Goal: Information Seeking & Learning: Learn about a topic

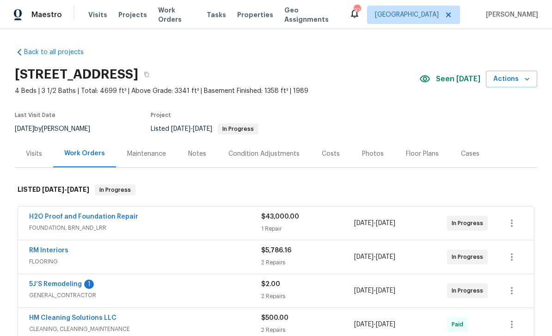
scroll to position [47, 0]
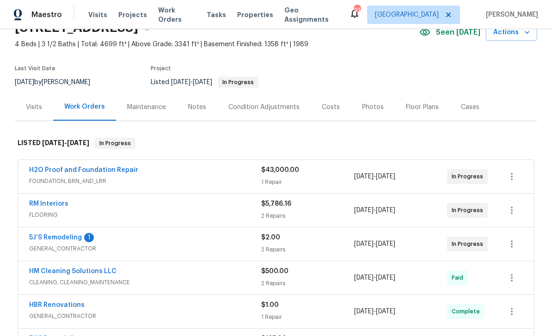
click at [55, 237] on link "5J’S Remodeling" at bounding box center [55, 237] width 53 height 6
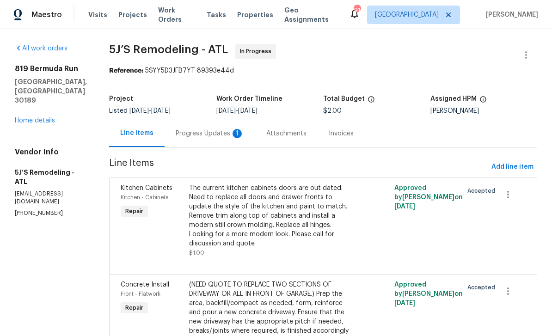
click at [205, 132] on div "Progress Updates 1" at bounding box center [210, 133] width 68 height 9
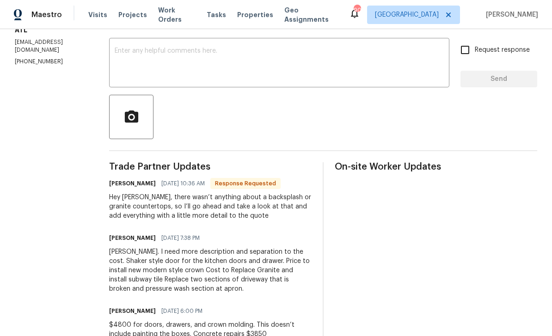
scroll to position [151, 0]
click at [131, 54] on textarea at bounding box center [279, 64] width 329 height 32
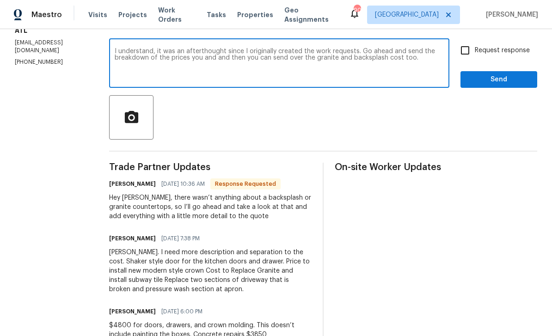
type textarea "I understand, it was an afterthought since I originally created the work reques…"
click at [465, 51] on input "Request response" at bounding box center [464, 50] width 19 height 19
checkbox input "true"
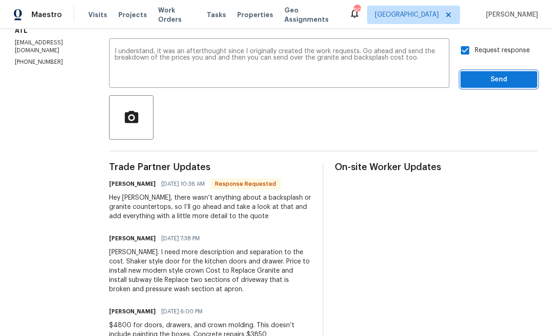
click at [505, 77] on span "Send" at bounding box center [499, 80] width 62 height 12
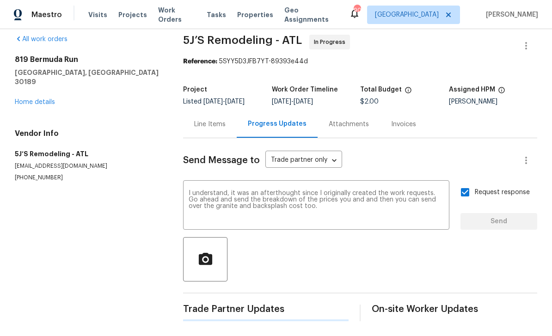
scroll to position [0, 0]
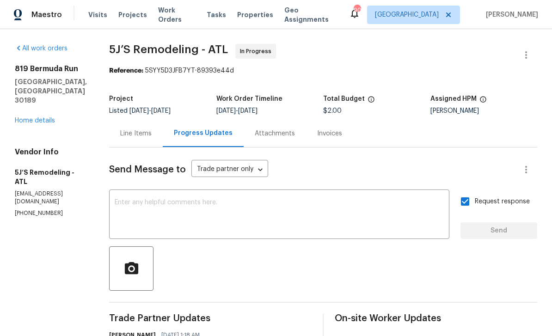
click at [30, 117] on link "Home details" at bounding box center [35, 120] width 40 height 6
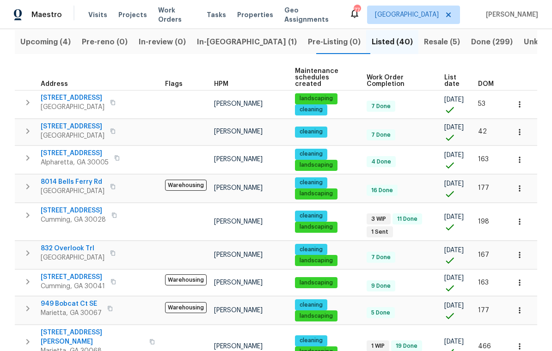
scroll to position [85, 0]
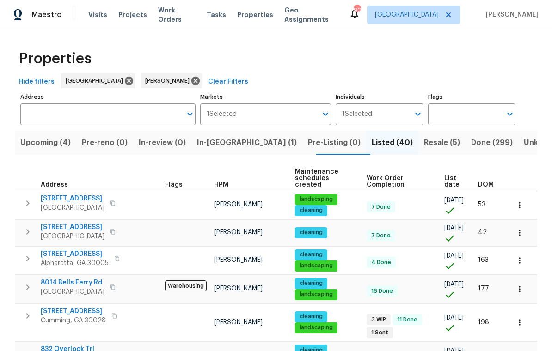
click at [39, 113] on input "Address" at bounding box center [100, 115] width 161 height 22
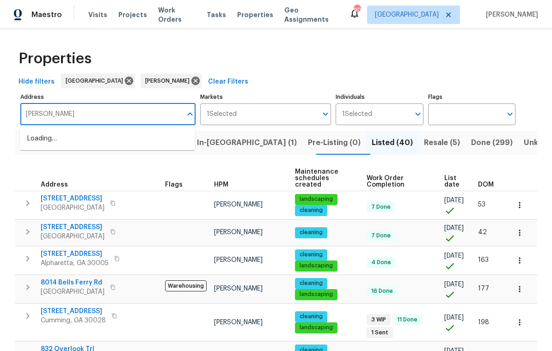
type input "milledge"
click at [79, 134] on li "3083 Milledge Gate Ct SE Marietta GA 30067" at bounding box center [107, 138] width 175 height 15
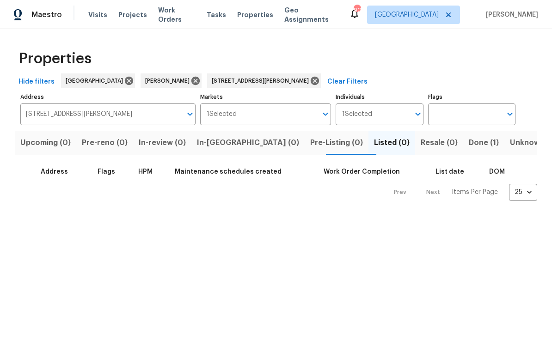
click at [469, 141] on span "Done (1)" at bounding box center [484, 142] width 30 height 13
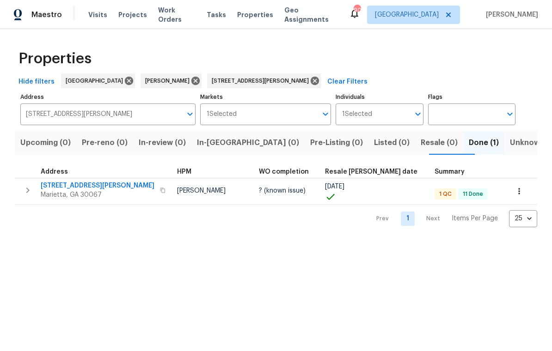
click at [64, 186] on span "3083 Milledge Gate Ct SE" at bounding box center [98, 185] width 114 height 9
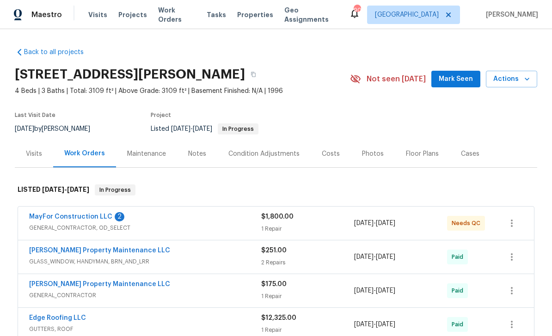
click at [62, 218] on link "MayFor Construction LLC" at bounding box center [70, 217] width 83 height 6
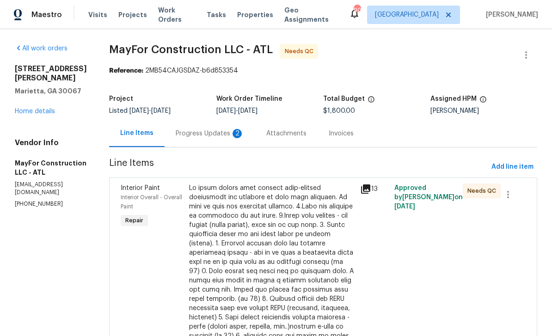
click at [149, 193] on div "Interior Overall - Overall Paint" at bounding box center [152, 202] width 63 height 18
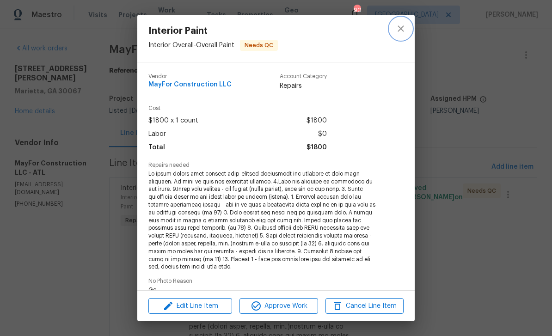
click at [397, 30] on icon "close" at bounding box center [400, 28] width 11 height 11
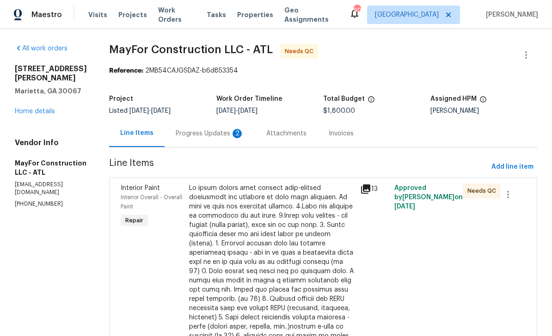
click at [215, 135] on div "Progress Updates 2" at bounding box center [210, 133] width 68 height 9
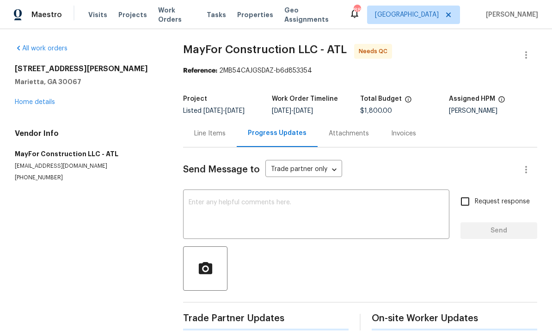
scroll to position [30, 0]
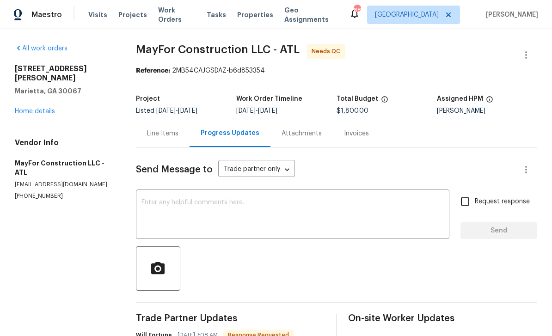
click at [167, 129] on div "Line Items" at bounding box center [162, 133] width 31 height 9
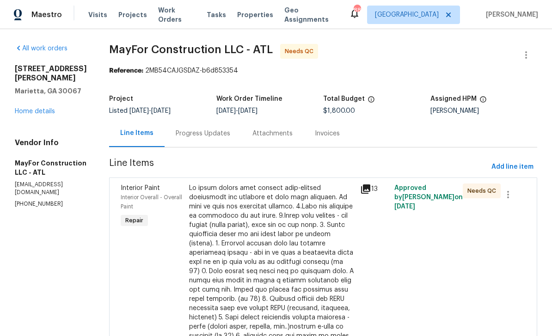
click at [148, 195] on span "Interior Overall - Overall Paint" at bounding box center [151, 202] width 61 height 15
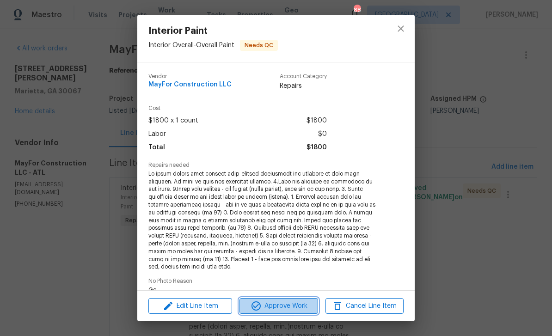
click at [297, 311] on span "Approve Work" at bounding box center [278, 307] width 73 height 12
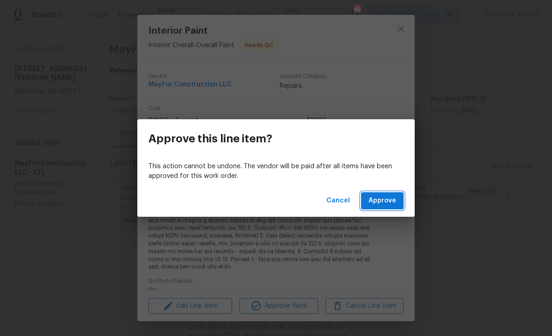
click at [384, 202] on span "Approve" at bounding box center [383, 201] width 28 height 12
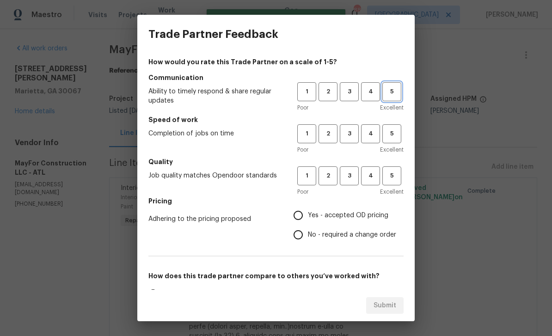
click at [391, 90] on span "5" at bounding box center [391, 91] width 17 height 11
click at [389, 141] on button "5" at bounding box center [391, 133] width 19 height 19
click at [395, 183] on button "5" at bounding box center [391, 175] width 19 height 19
click at [295, 221] on input "Yes - accepted OD pricing" at bounding box center [298, 215] width 19 height 19
radio input "true"
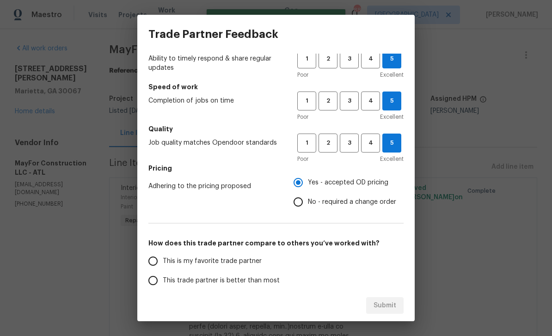
scroll to position [34, 0]
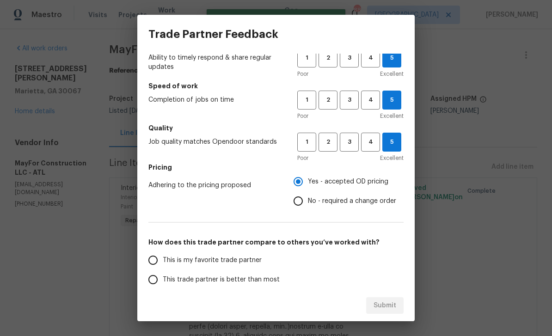
click at [156, 260] on input "This is my favorite trade partner" at bounding box center [152, 260] width 19 height 19
click at [389, 304] on span "Submit" at bounding box center [385, 306] width 23 height 12
radio input "true"
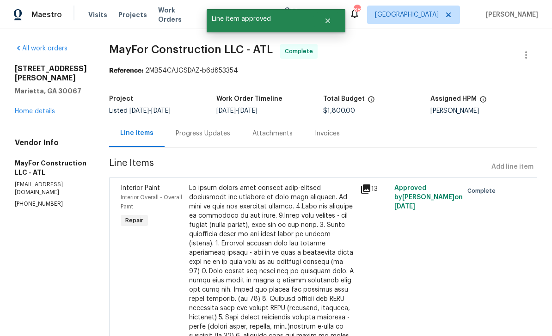
radio input "false"
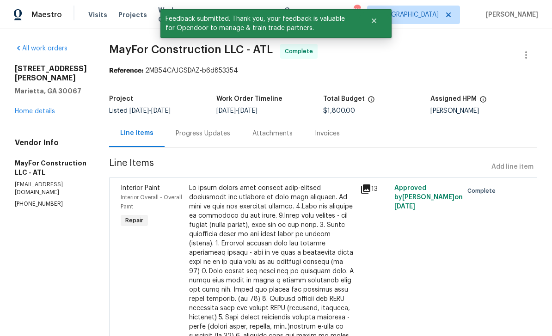
click at [30, 108] on link "Home details" at bounding box center [35, 111] width 40 height 6
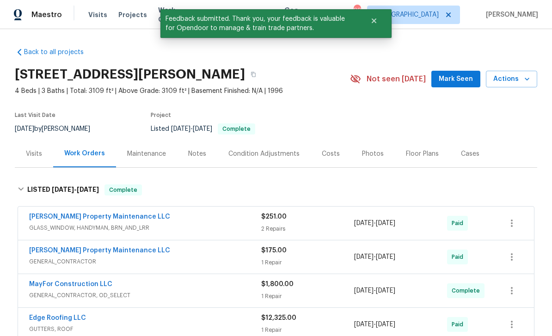
click at [461, 74] on span "Mark Seen" at bounding box center [456, 80] width 34 height 12
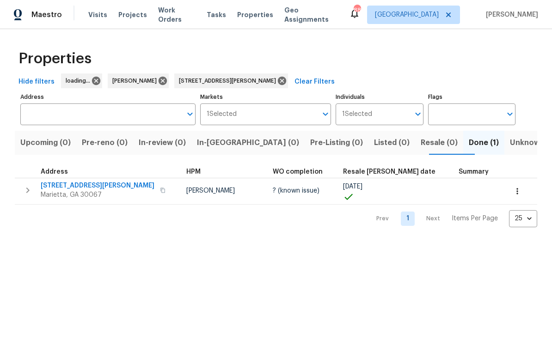
type input "[STREET_ADDRESS][PERSON_NAME]"
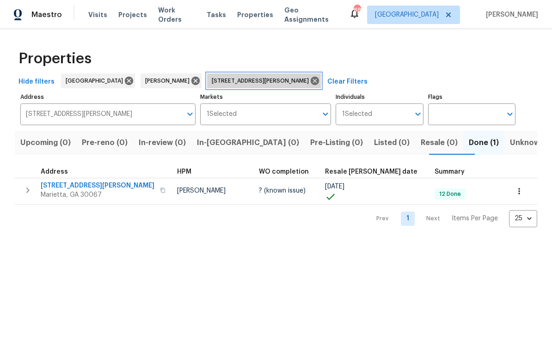
click at [310, 81] on icon at bounding box center [315, 81] width 10 height 10
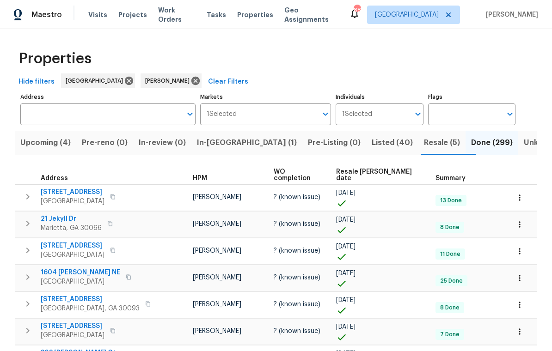
click at [220, 143] on span "In-[GEOGRAPHIC_DATA] (1)" at bounding box center [247, 142] width 100 height 13
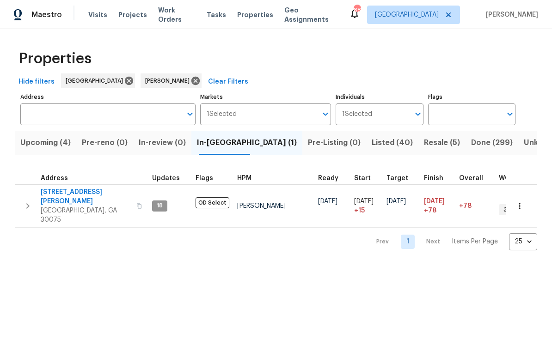
click at [45, 139] on span "Upcoming (4)" at bounding box center [45, 142] width 50 height 13
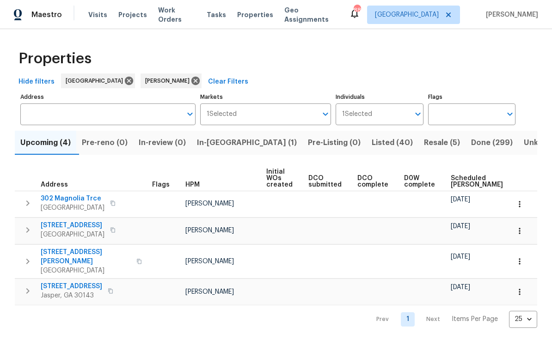
click at [64, 255] on span "250 Bethany Manor Ct" at bounding box center [86, 257] width 90 height 18
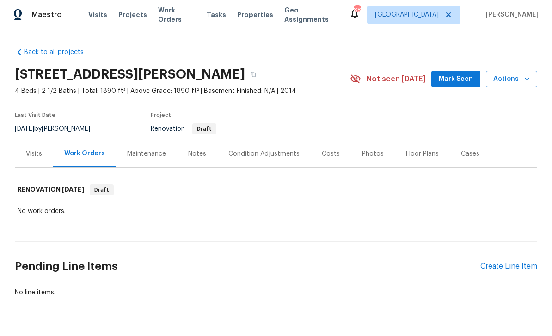
click at [369, 153] on div "Photos" at bounding box center [373, 153] width 22 height 9
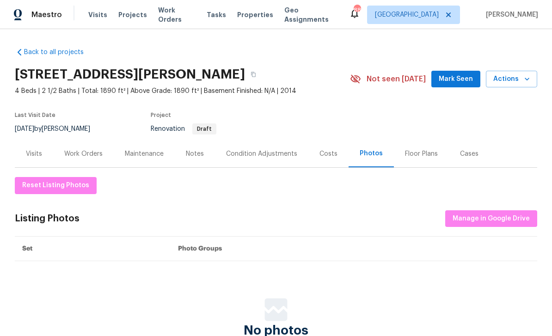
click at [281, 155] on div "Condition Adjustments" at bounding box center [261, 153] width 71 height 9
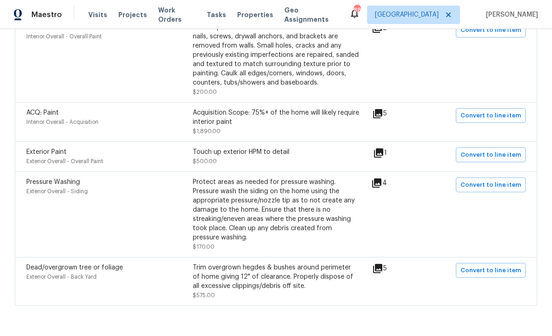
scroll to position [277, 0]
click at [382, 155] on icon at bounding box center [378, 153] width 9 height 9
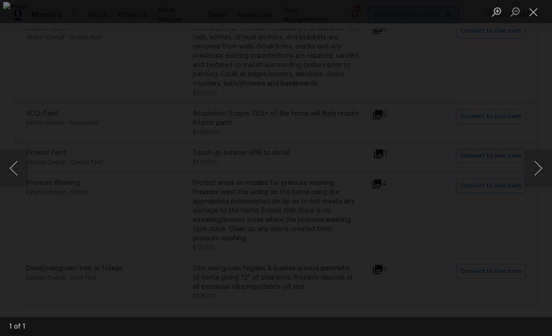
click at [546, 163] on button "Next image" at bounding box center [538, 168] width 28 height 37
click at [534, 11] on button "Close lightbox" at bounding box center [533, 12] width 18 height 16
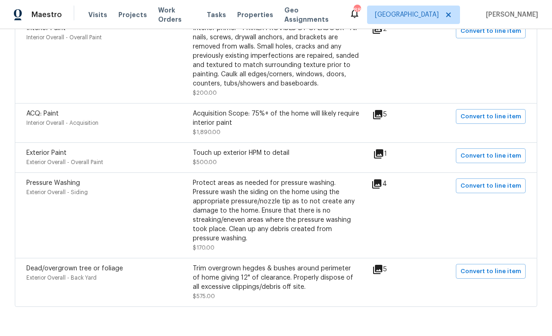
click at [381, 185] on icon at bounding box center [376, 183] width 9 height 9
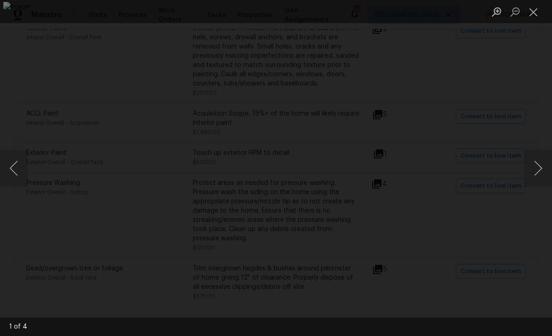
click at [541, 166] on button "Next image" at bounding box center [538, 168] width 28 height 37
click at [545, 167] on button "Next image" at bounding box center [538, 168] width 28 height 37
click at [544, 163] on button "Next image" at bounding box center [538, 168] width 28 height 37
click at [540, 164] on button "Next image" at bounding box center [538, 168] width 28 height 37
click at [531, 13] on button "Close lightbox" at bounding box center [533, 12] width 18 height 16
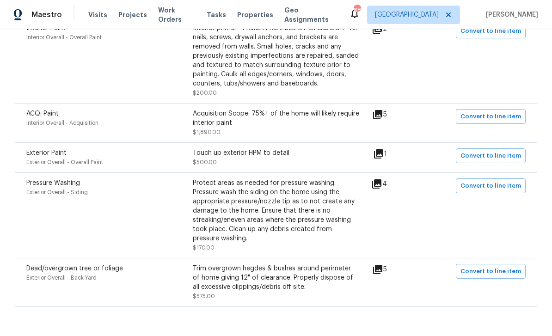
click at [382, 274] on icon at bounding box center [377, 269] width 9 height 9
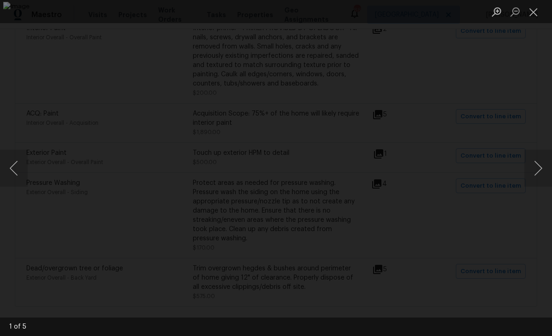
click at [536, 12] on button "Close lightbox" at bounding box center [533, 12] width 18 height 16
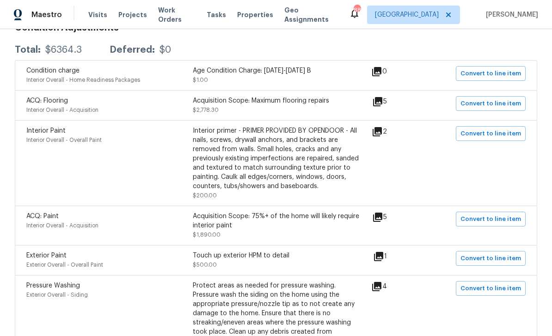
scroll to position [184, 0]
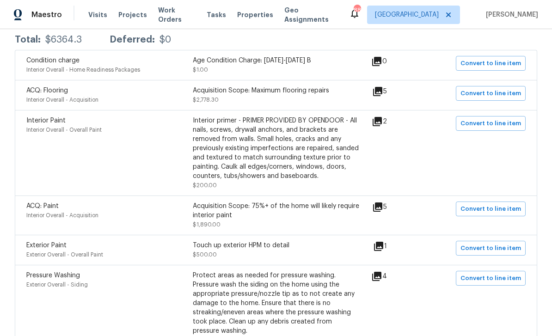
click at [382, 119] on icon at bounding box center [377, 121] width 9 height 9
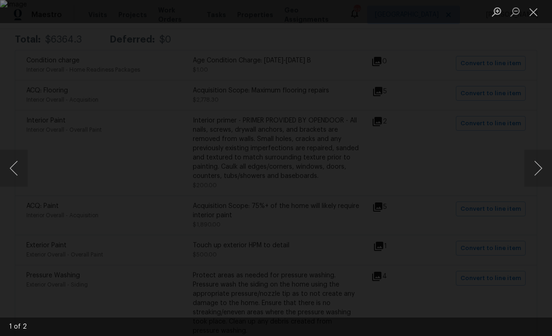
click at [536, 8] on button "Close lightbox" at bounding box center [533, 12] width 18 height 16
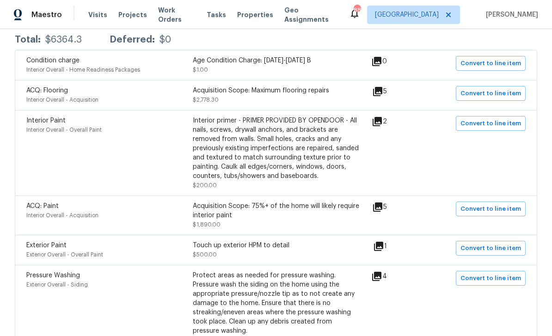
click at [382, 90] on icon at bounding box center [377, 91] width 9 height 9
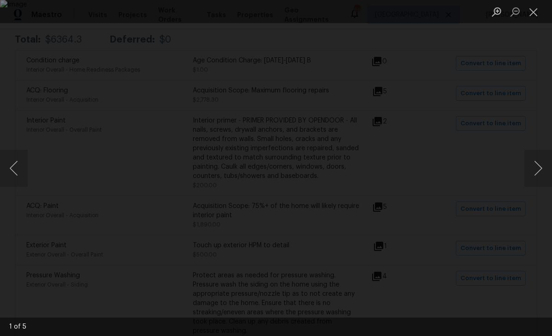
click at [546, 160] on button "Next image" at bounding box center [538, 168] width 28 height 37
click at [538, 162] on button "Next image" at bounding box center [538, 168] width 28 height 37
click at [545, 158] on button "Next image" at bounding box center [538, 168] width 28 height 37
click at [547, 154] on button "Next image" at bounding box center [538, 168] width 28 height 37
click at [536, 11] on button "Close lightbox" at bounding box center [533, 12] width 18 height 16
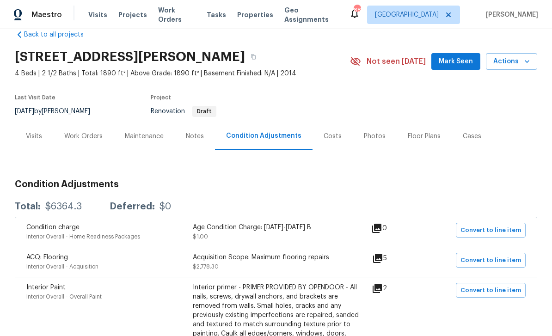
scroll to position [19, 0]
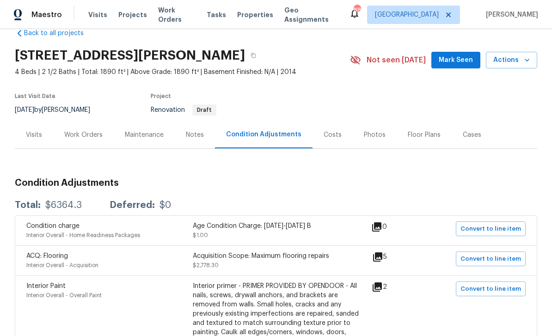
click at [83, 135] on div "Work Orders" at bounding box center [83, 134] width 38 height 9
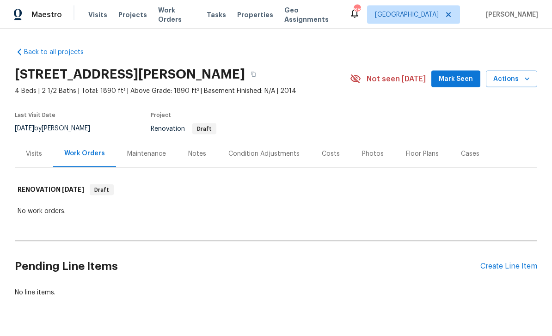
scroll to position [24, 0]
click at [194, 149] on div "Notes" at bounding box center [197, 153] width 18 height 9
